Goal: Find specific page/section: Find specific page/section

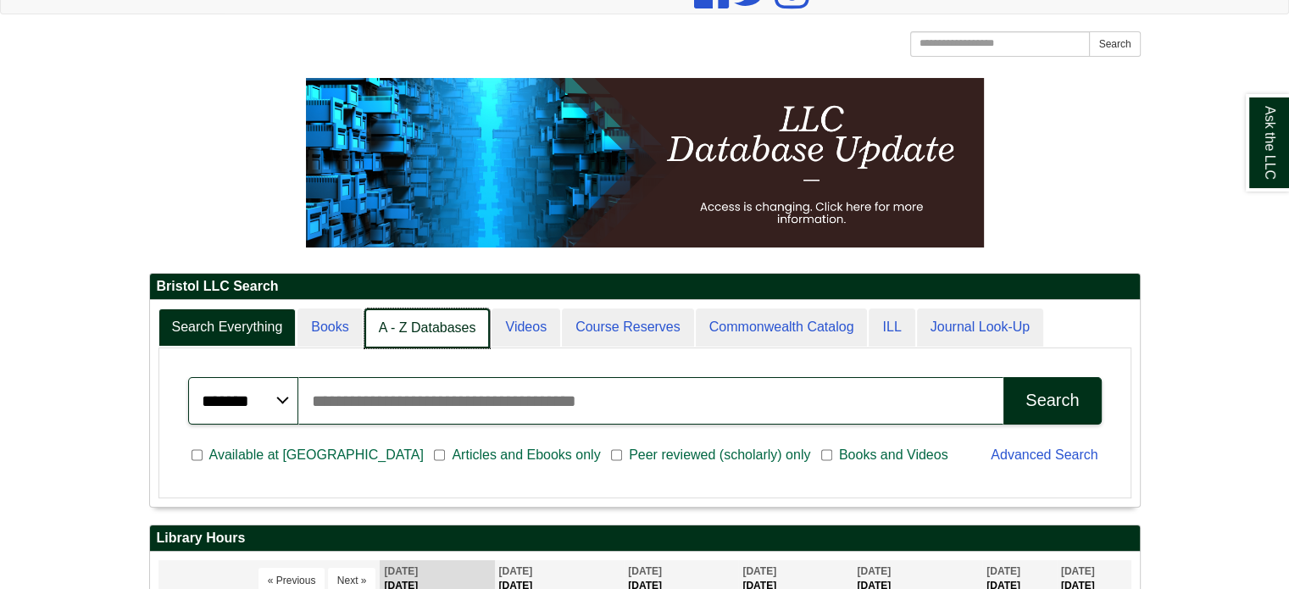
click at [377, 311] on link "A - Z Databases" at bounding box center [427, 328] width 126 height 40
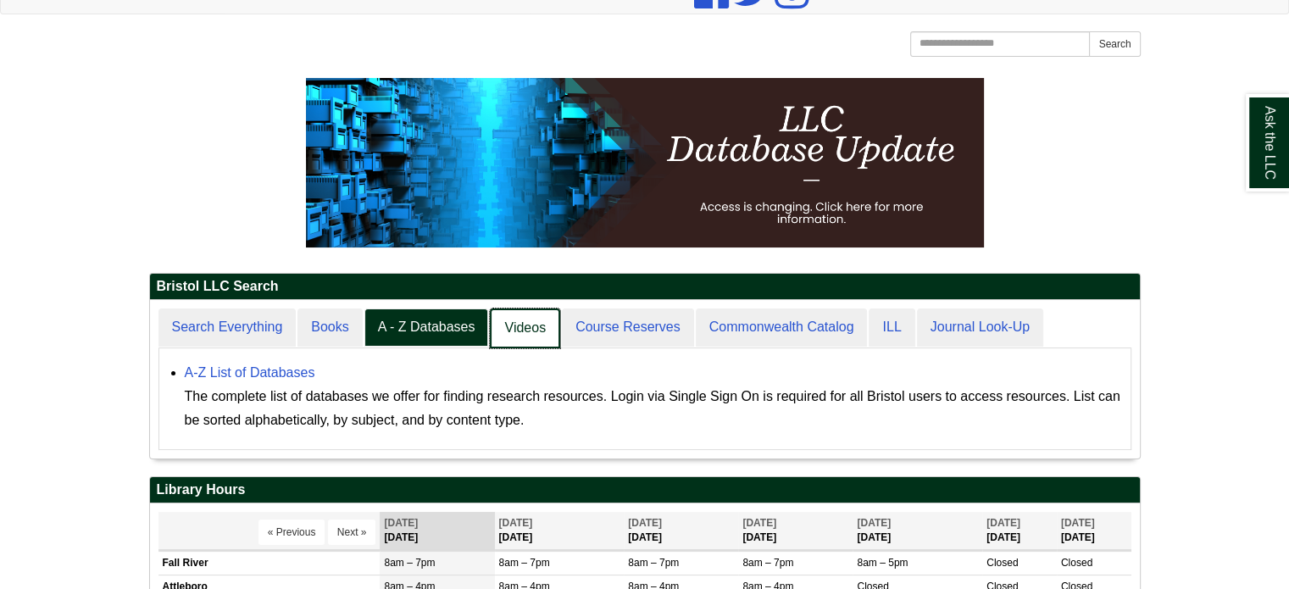
click at [512, 330] on link "Videos" at bounding box center [525, 328] width 70 height 40
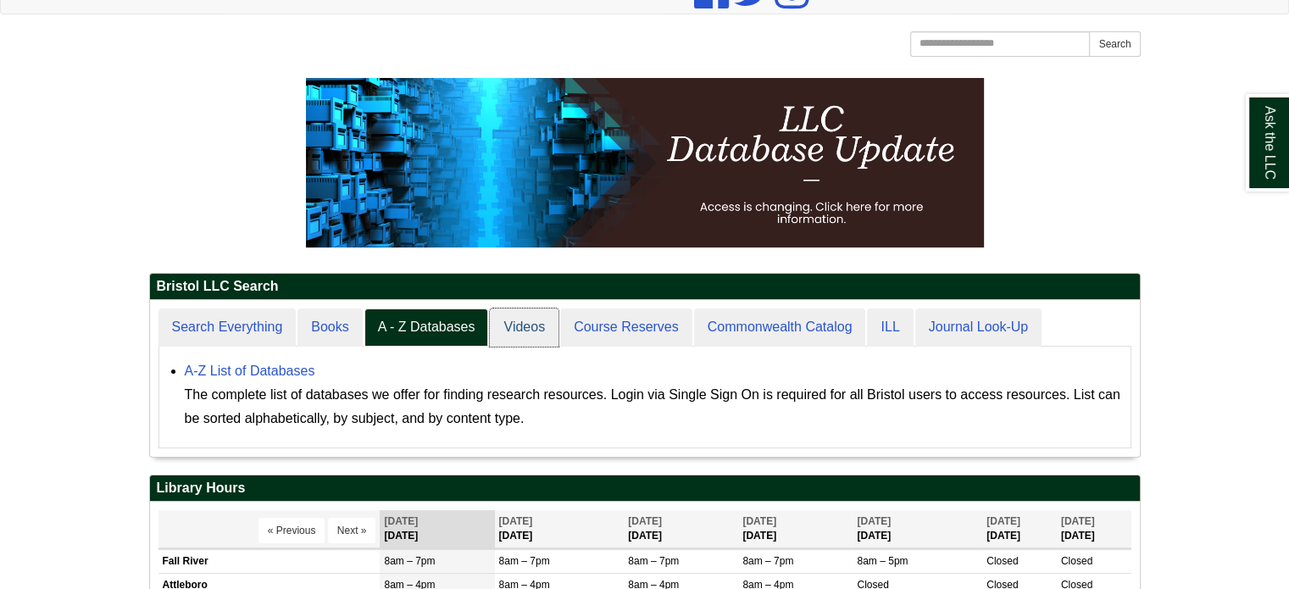
scroll to position [216, 990]
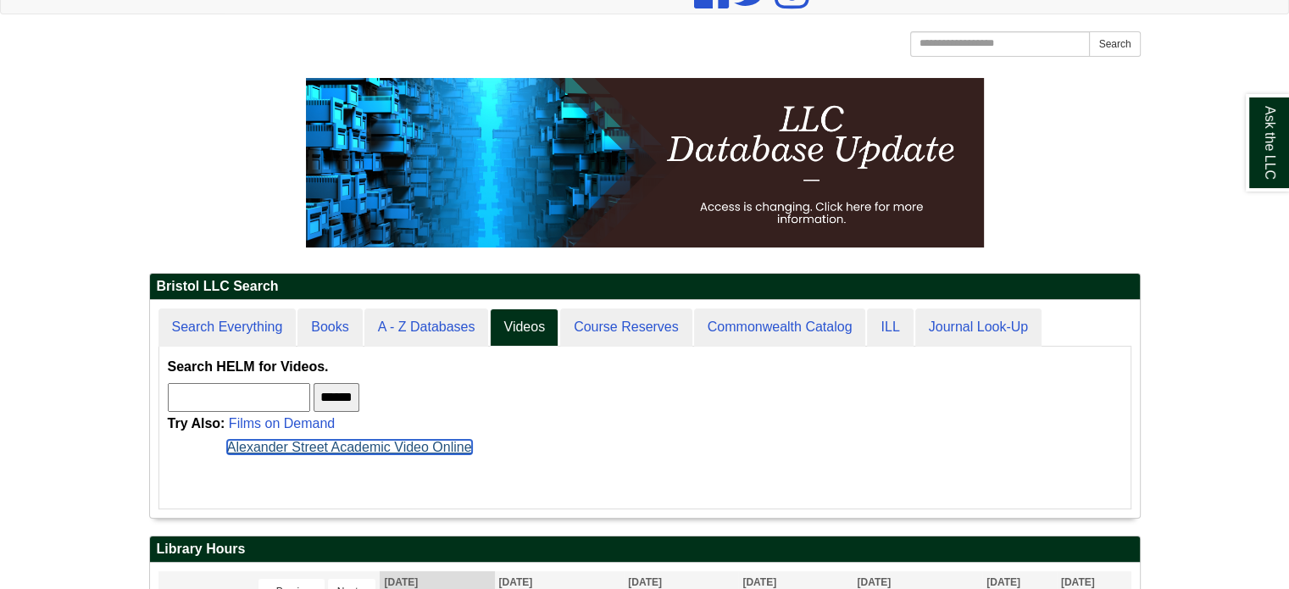
click at [276, 444] on link "Alexander Street Academic Video Online" at bounding box center [349, 447] width 245 height 14
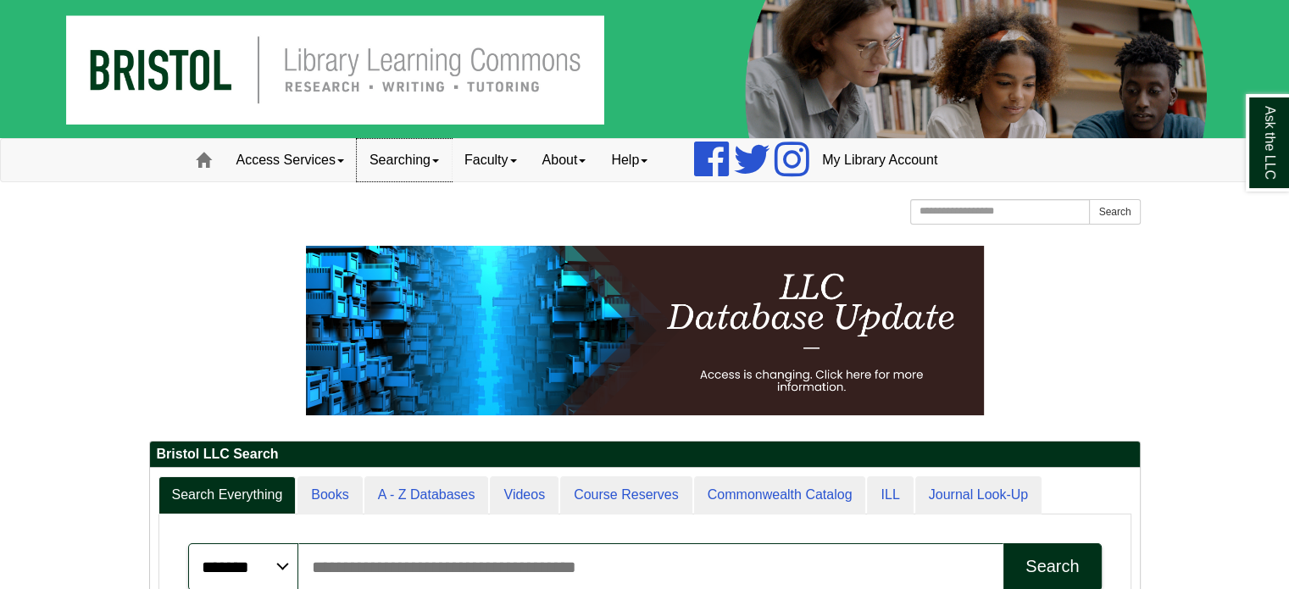
click at [423, 169] on link "Searching" at bounding box center [404, 160] width 95 height 42
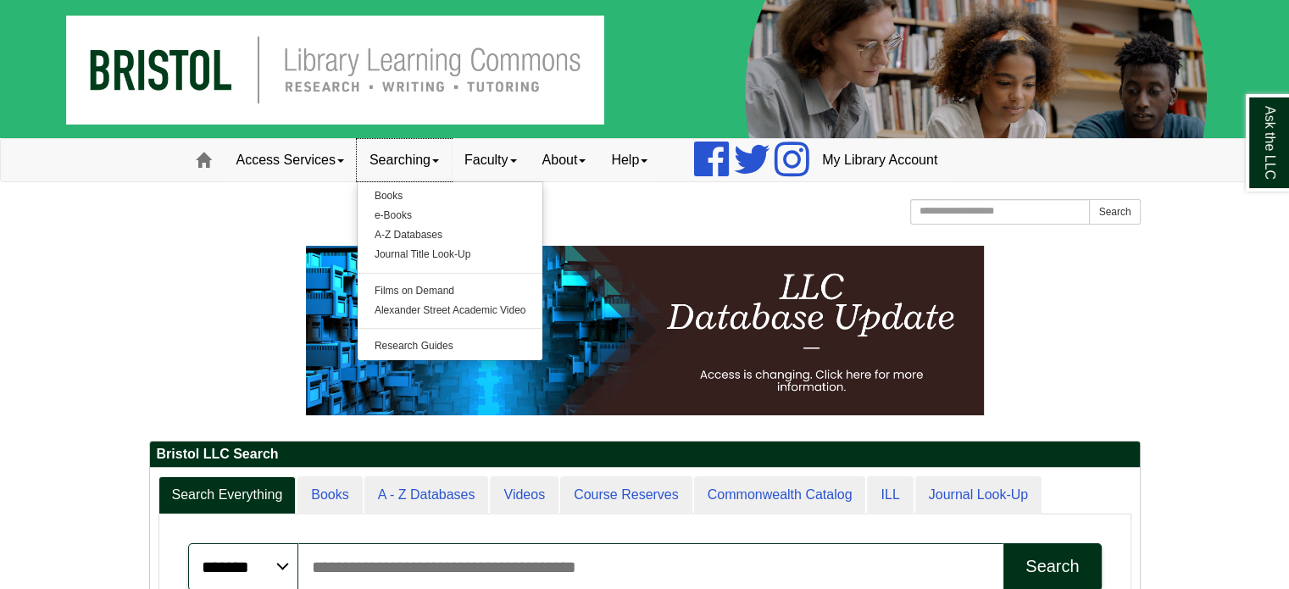
click at [425, 164] on link "Searching" at bounding box center [404, 160] width 95 height 42
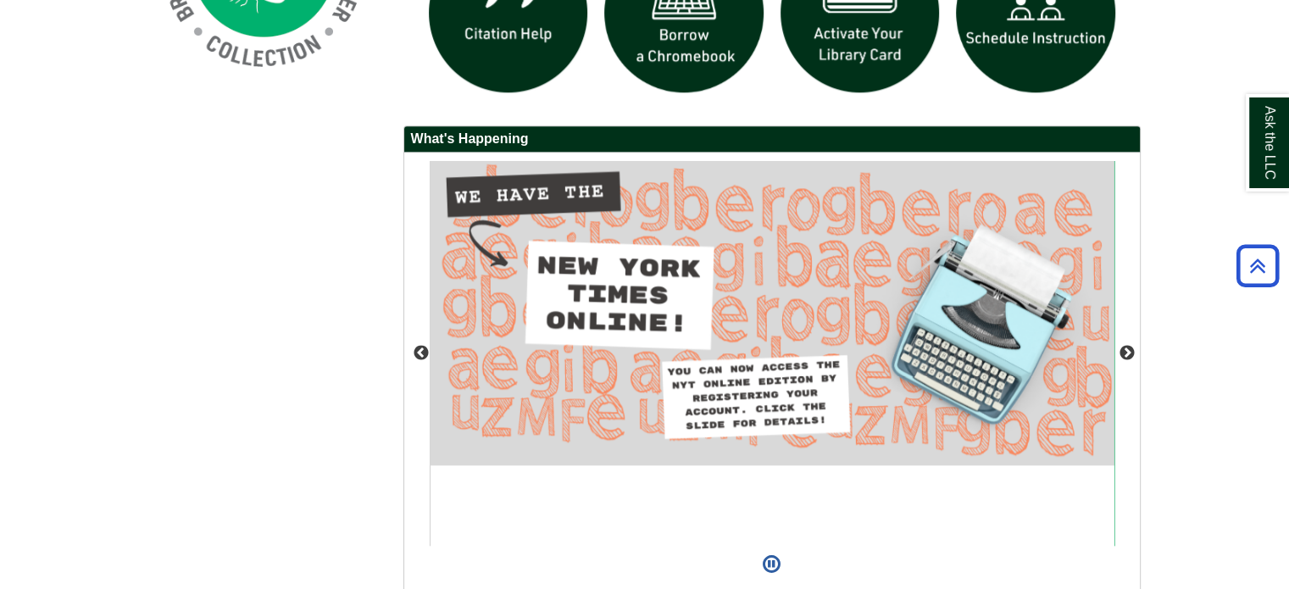
scroll to position [1537, 0]
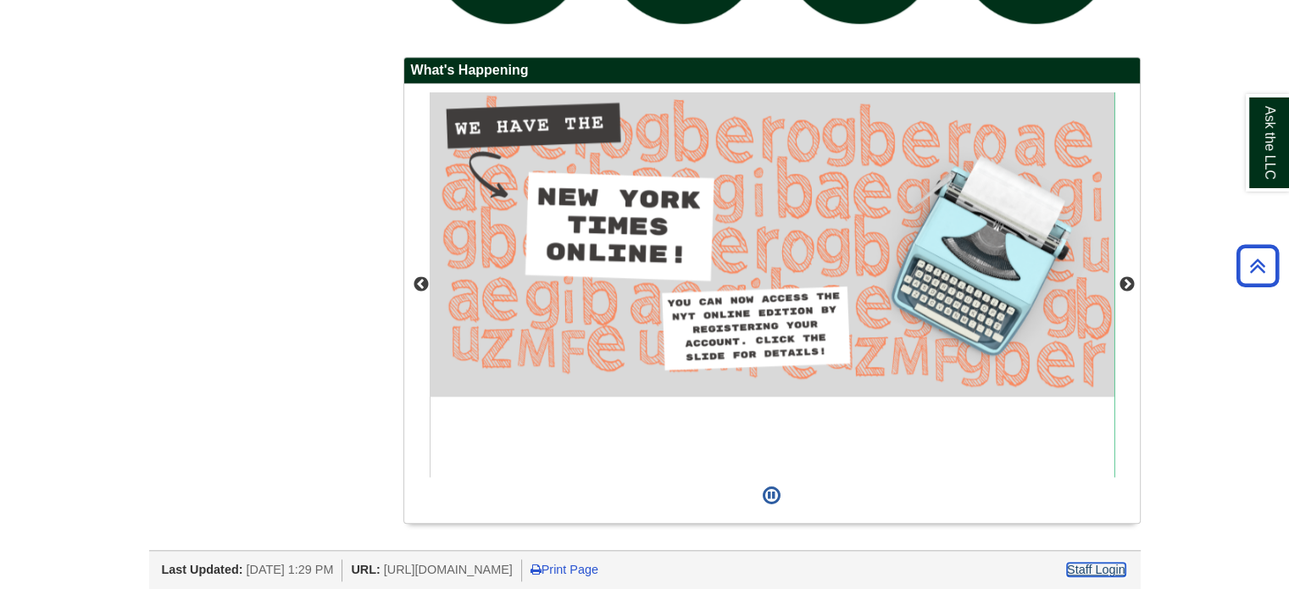
click at [1099, 565] on link "Staff Login" at bounding box center [1096, 570] width 58 height 14
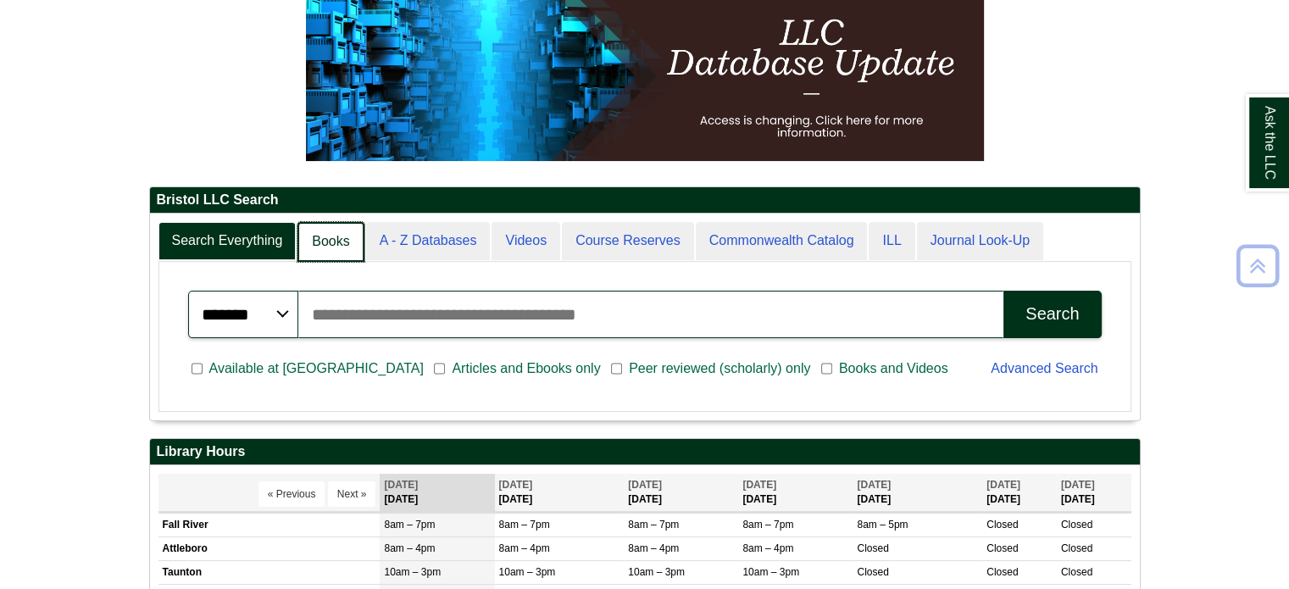
scroll to position [8, 8]
click at [357, 225] on link "Books" at bounding box center [330, 242] width 66 height 40
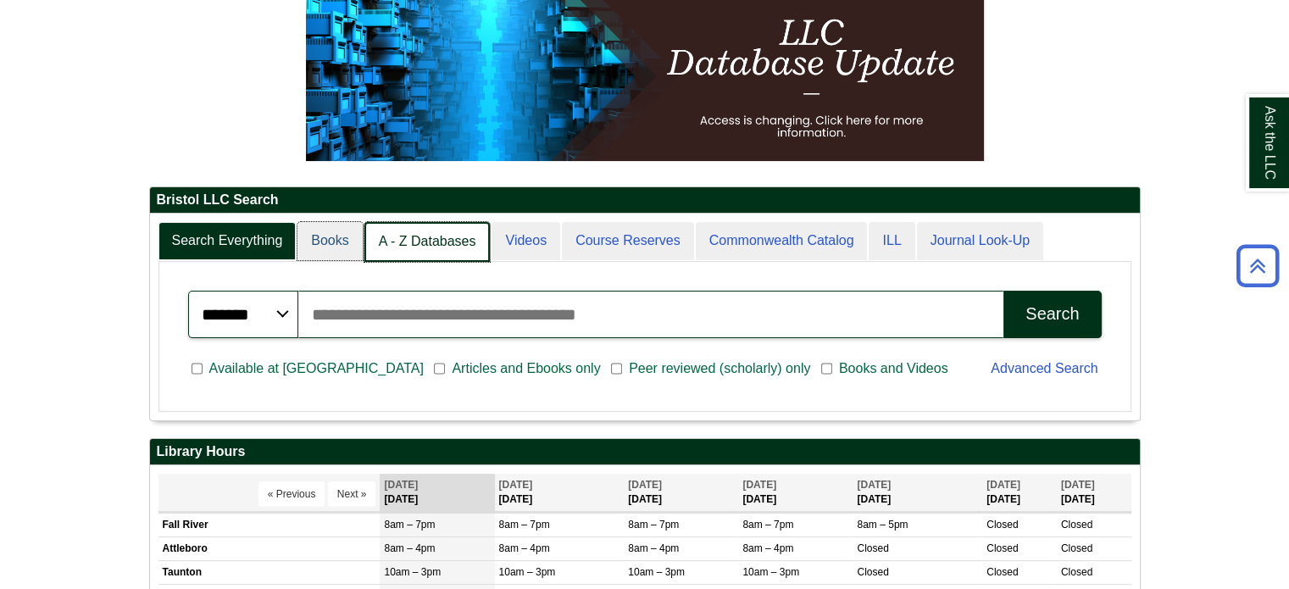
scroll to position [152, 990]
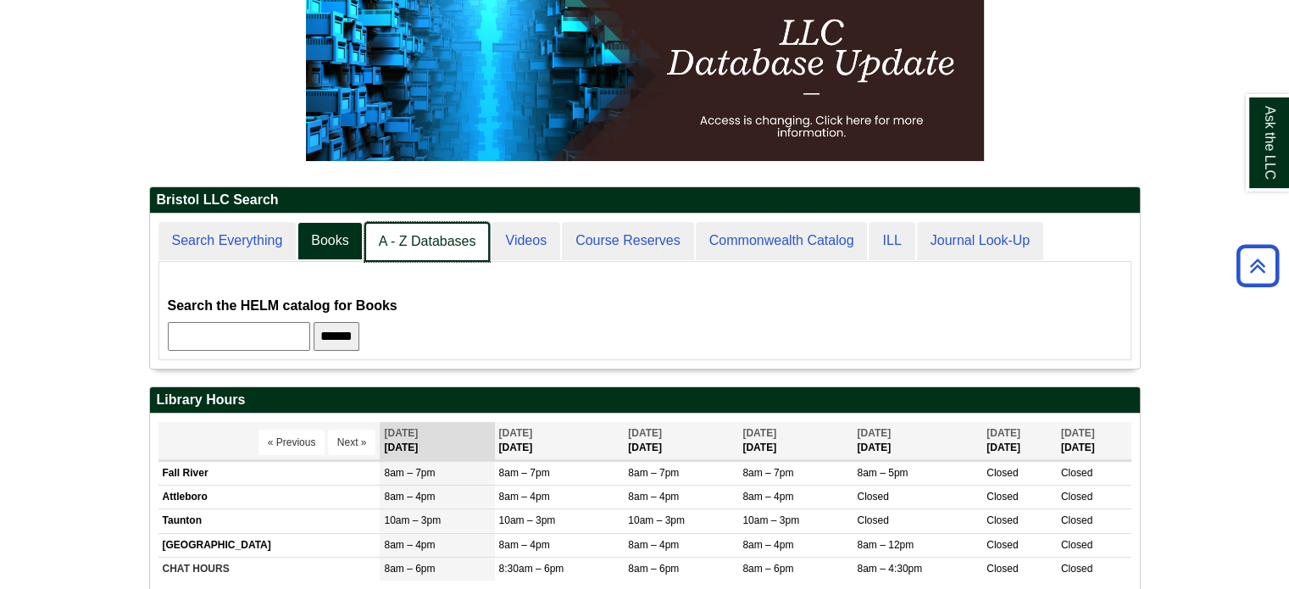
click at [421, 230] on link "A - Z Databases" at bounding box center [427, 242] width 126 height 40
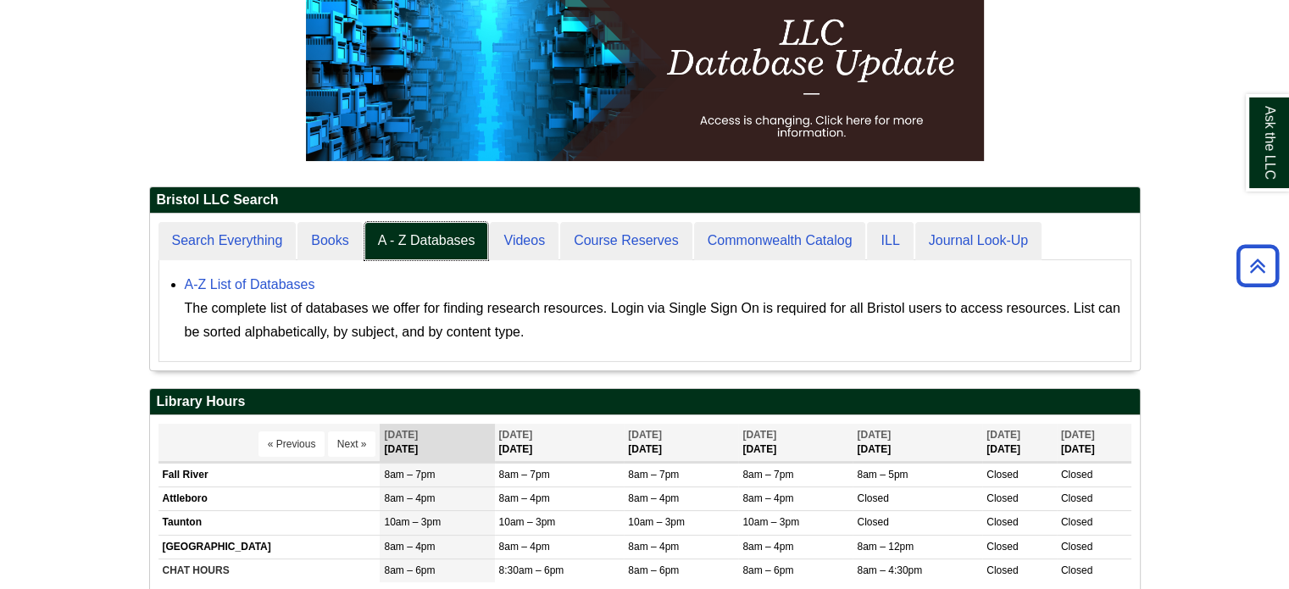
scroll to position [156, 990]
click at [248, 283] on link "A-Z List of Databases" at bounding box center [250, 284] width 130 height 14
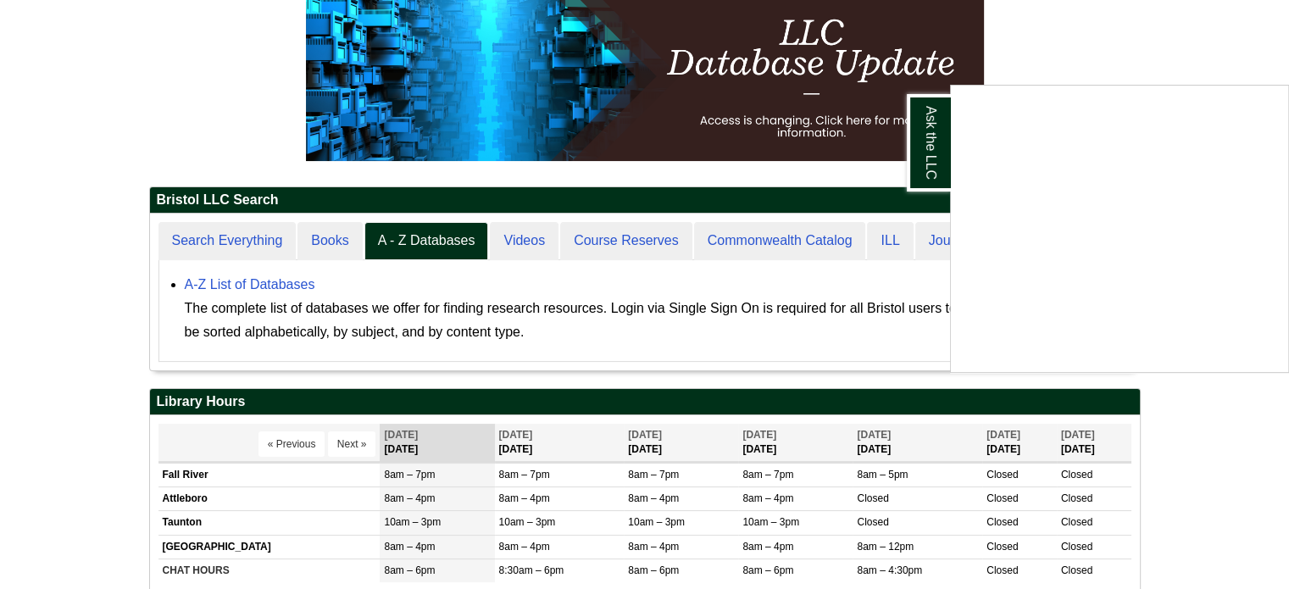
click at [358, 359] on div "Ask the LLC" at bounding box center [644, 294] width 1289 height 589
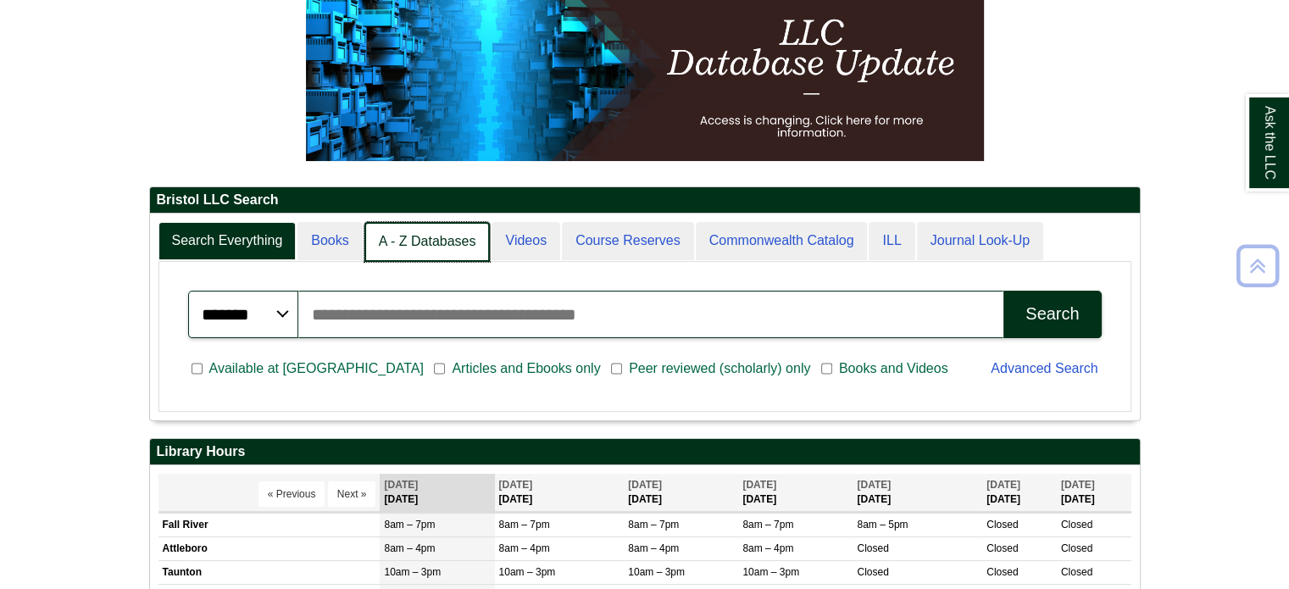
click at [403, 242] on link "A - Z Databases" at bounding box center [427, 242] width 126 height 40
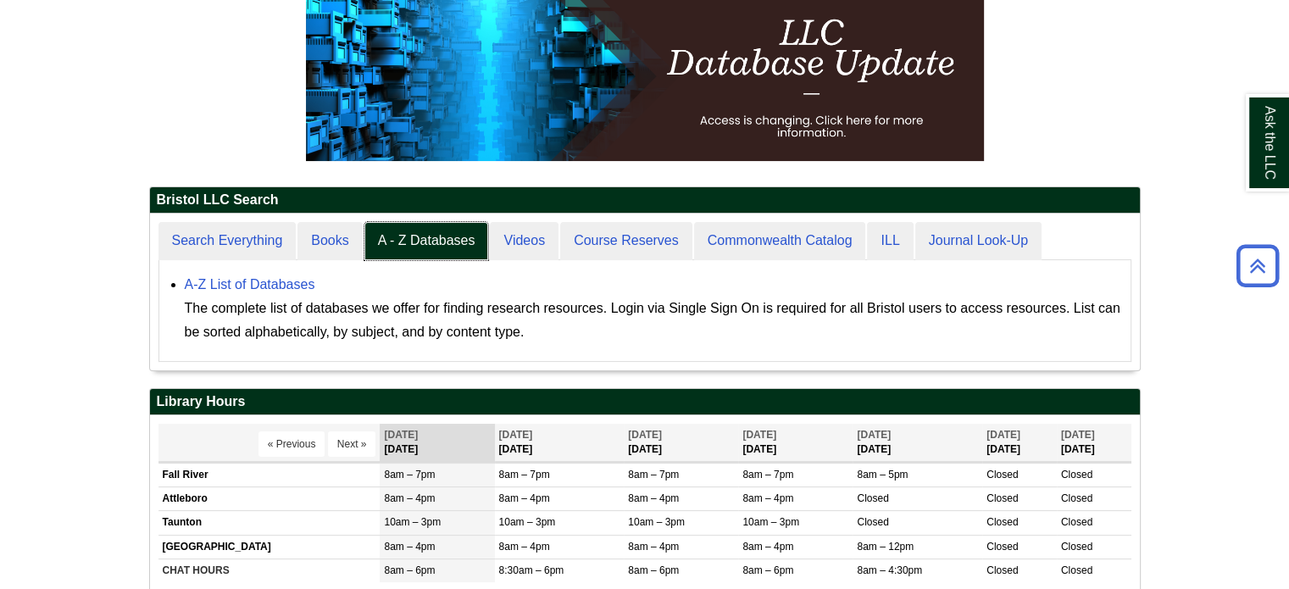
scroll to position [156, 990]
click at [237, 285] on link "A-Z List of Databases" at bounding box center [250, 284] width 130 height 14
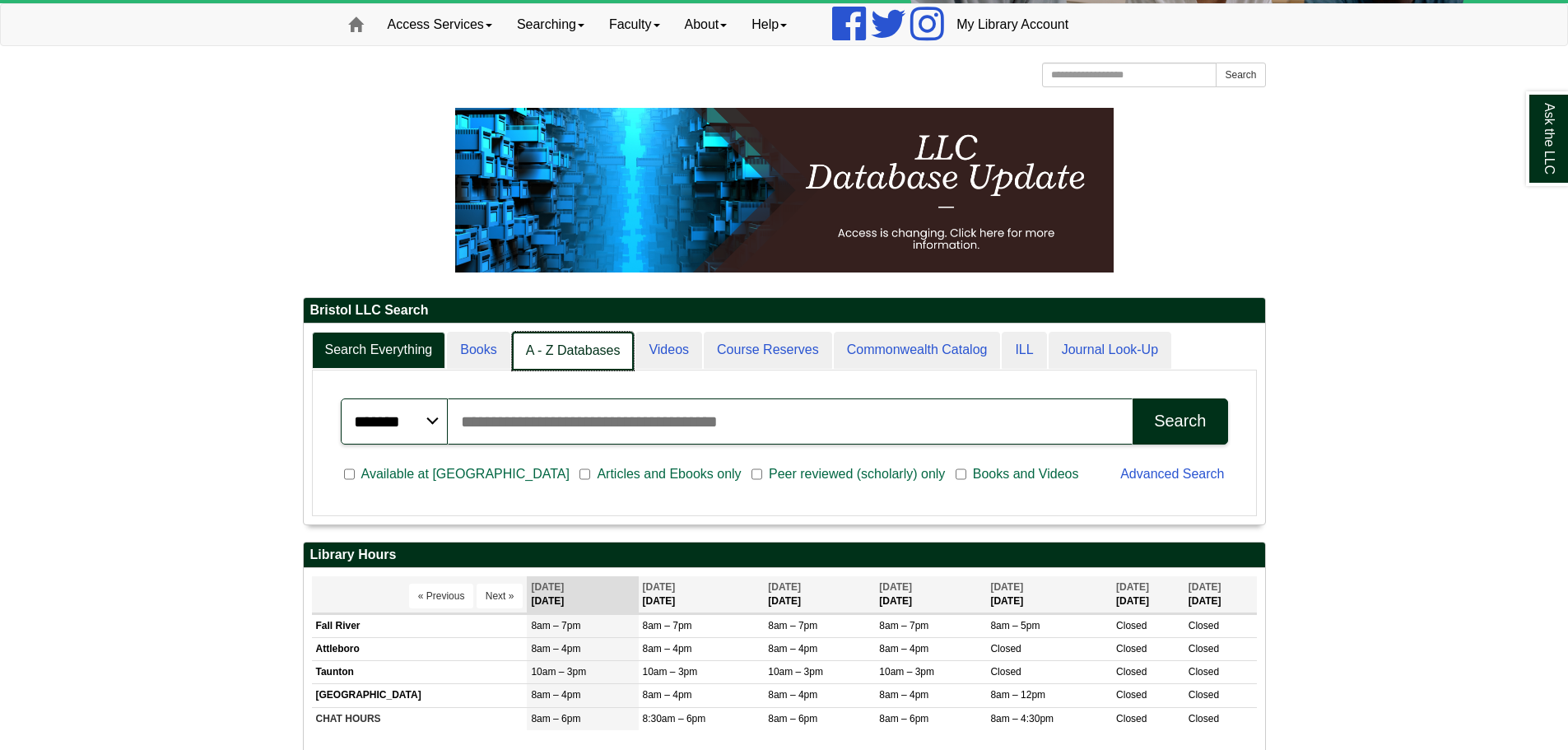
click at [600, 353] on link "A - Z Databases" at bounding box center [573, 351] width 122 height 39
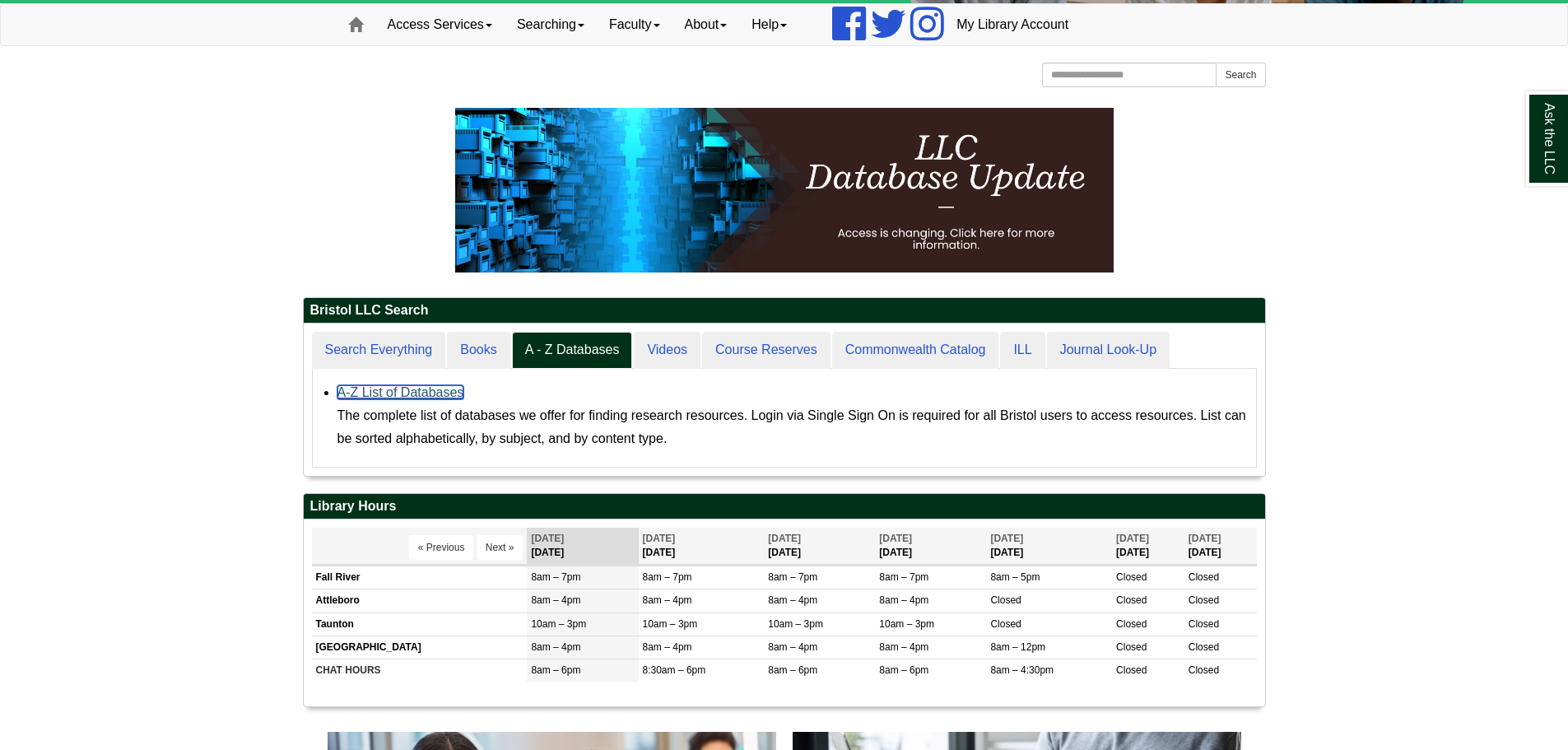
click at [439, 394] on link "A-Z List of Databases" at bounding box center [400, 392] width 126 height 14
